Goal: Task Accomplishment & Management: Manage account settings

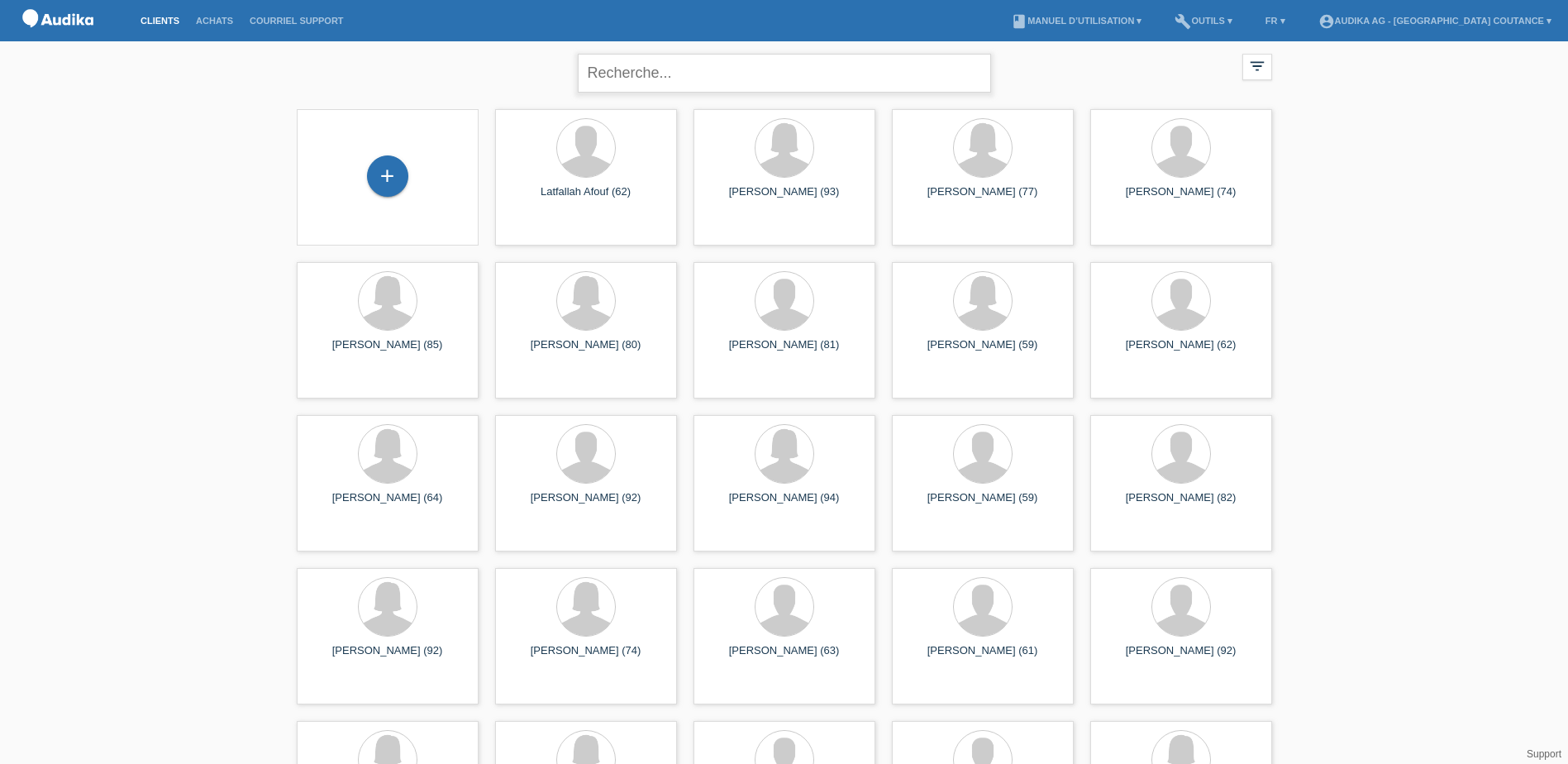
click at [659, 81] on input "text" at bounding box center [784, 73] width 414 height 39
type input "mondati"
click at [796, 78] on input "mondati" at bounding box center [784, 73] width 414 height 39
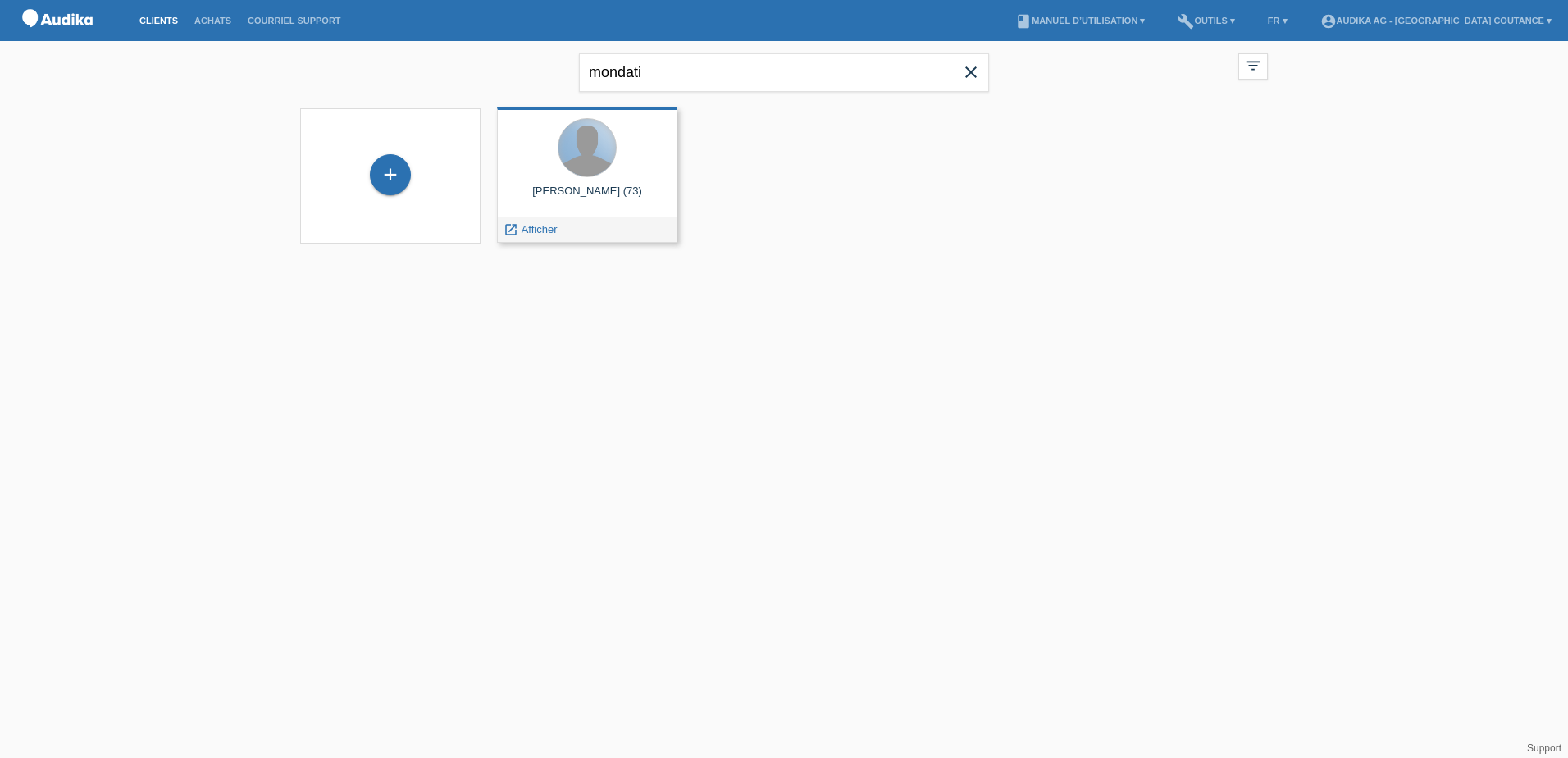
click at [588, 174] on div at bounding box center [586, 147] width 57 height 57
click at [542, 222] on div "launch Afficher" at bounding box center [530, 230] width 65 height 24
click at [542, 232] on span "Afficher" at bounding box center [539, 229] width 36 height 12
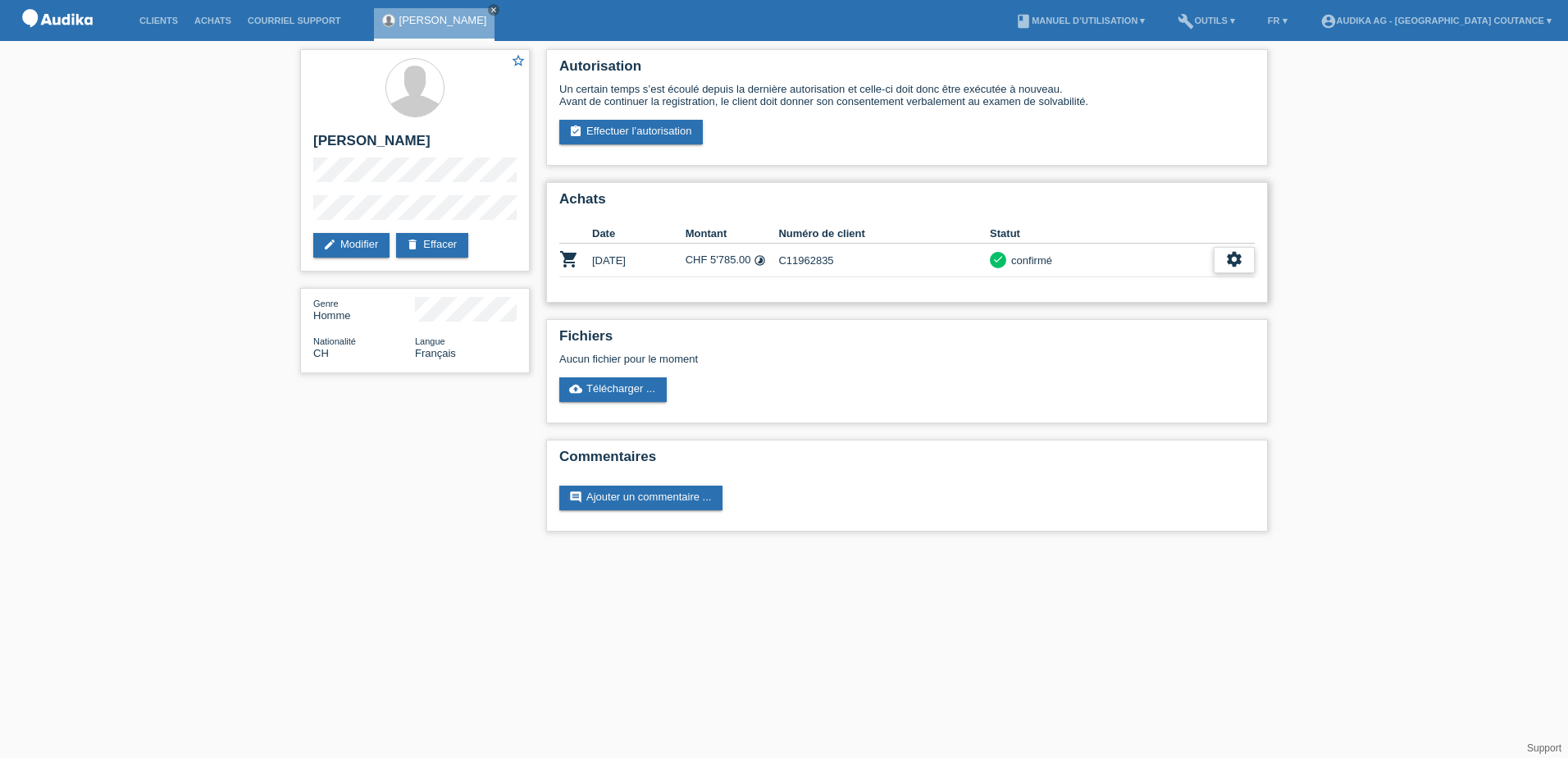
click at [1232, 258] on icon "settings" at bounding box center [1234, 259] width 18 height 18
click at [332, 240] on icon "edit" at bounding box center [329, 245] width 13 height 13
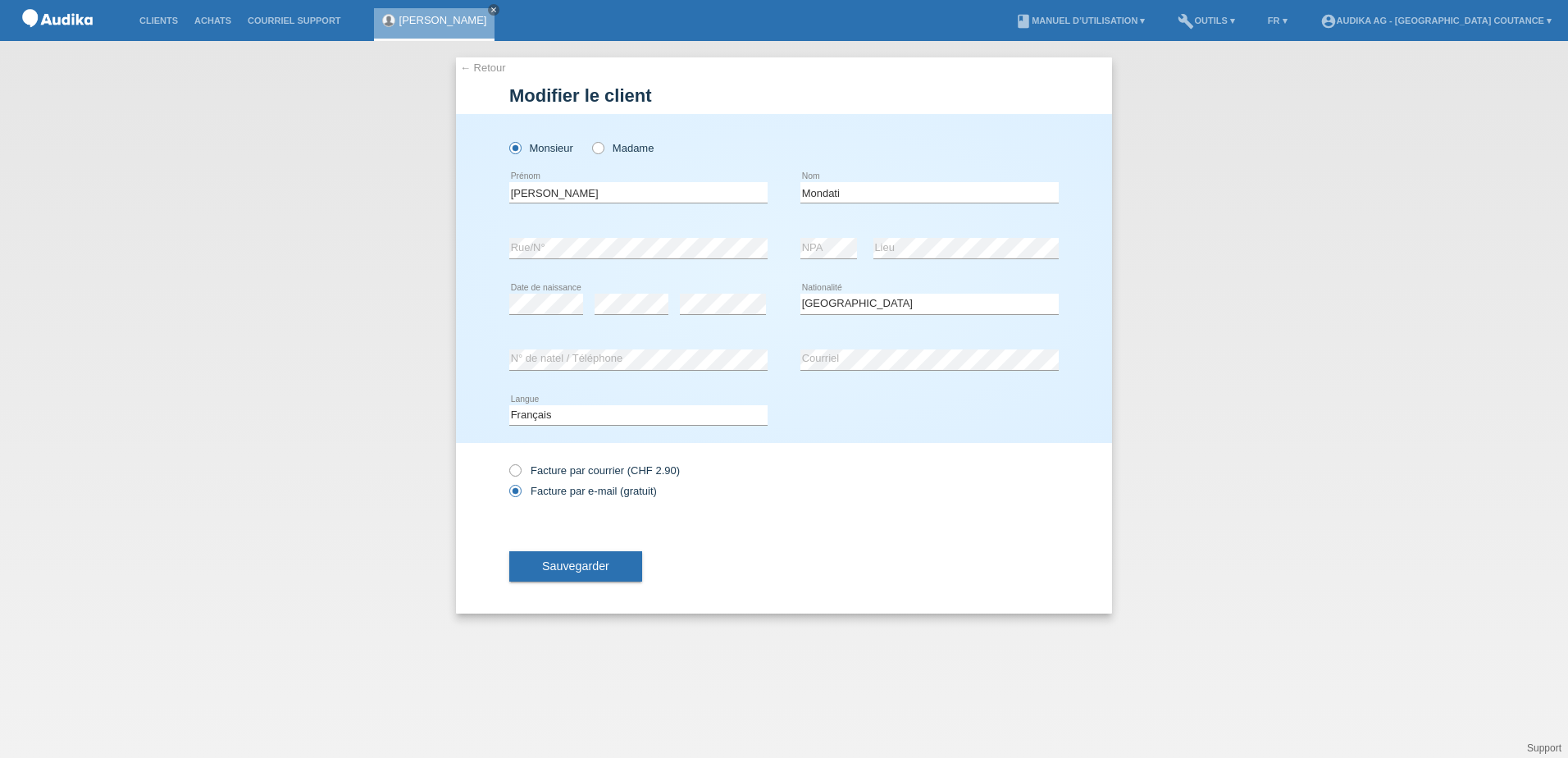
select select "CH"
click at [486, 67] on link "← Retour" at bounding box center [483, 67] width 46 height 12
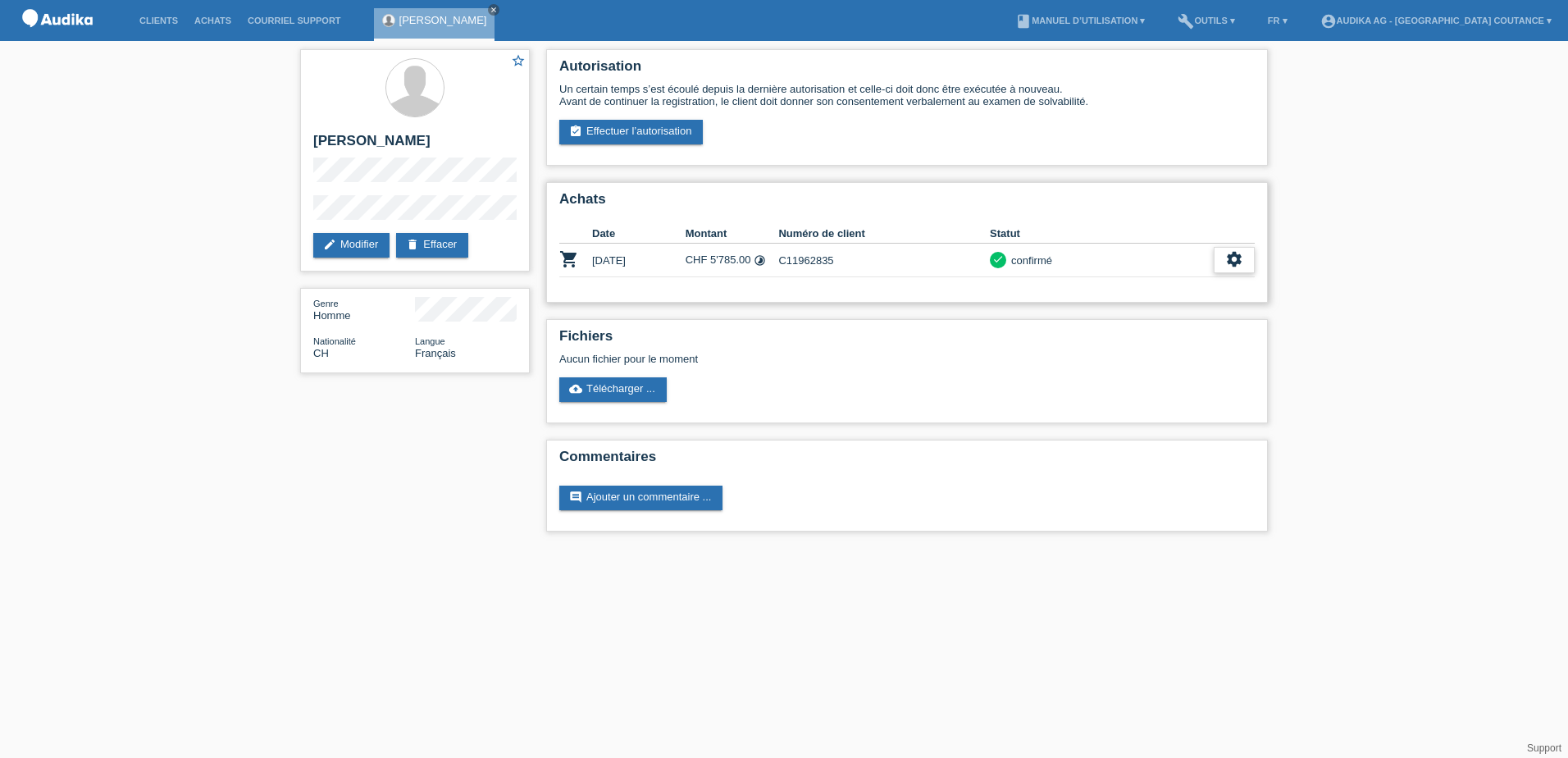
click at [1237, 266] on icon "settings" at bounding box center [1234, 259] width 18 height 18
click at [1120, 361] on span "Ajouter une annulation..." at bounding box center [1102, 359] width 120 height 20
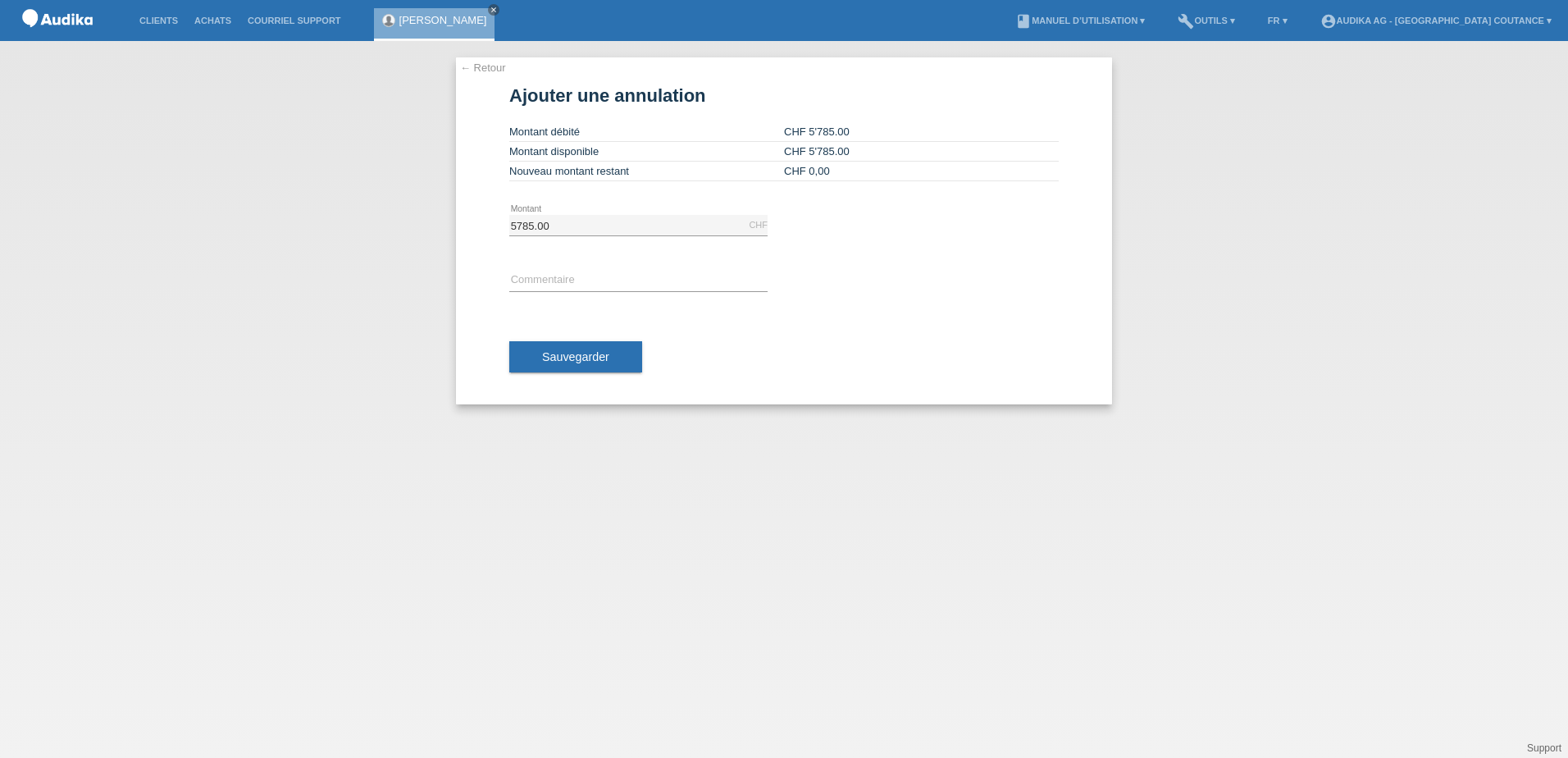
click at [475, 68] on link "← Retour" at bounding box center [483, 67] width 46 height 12
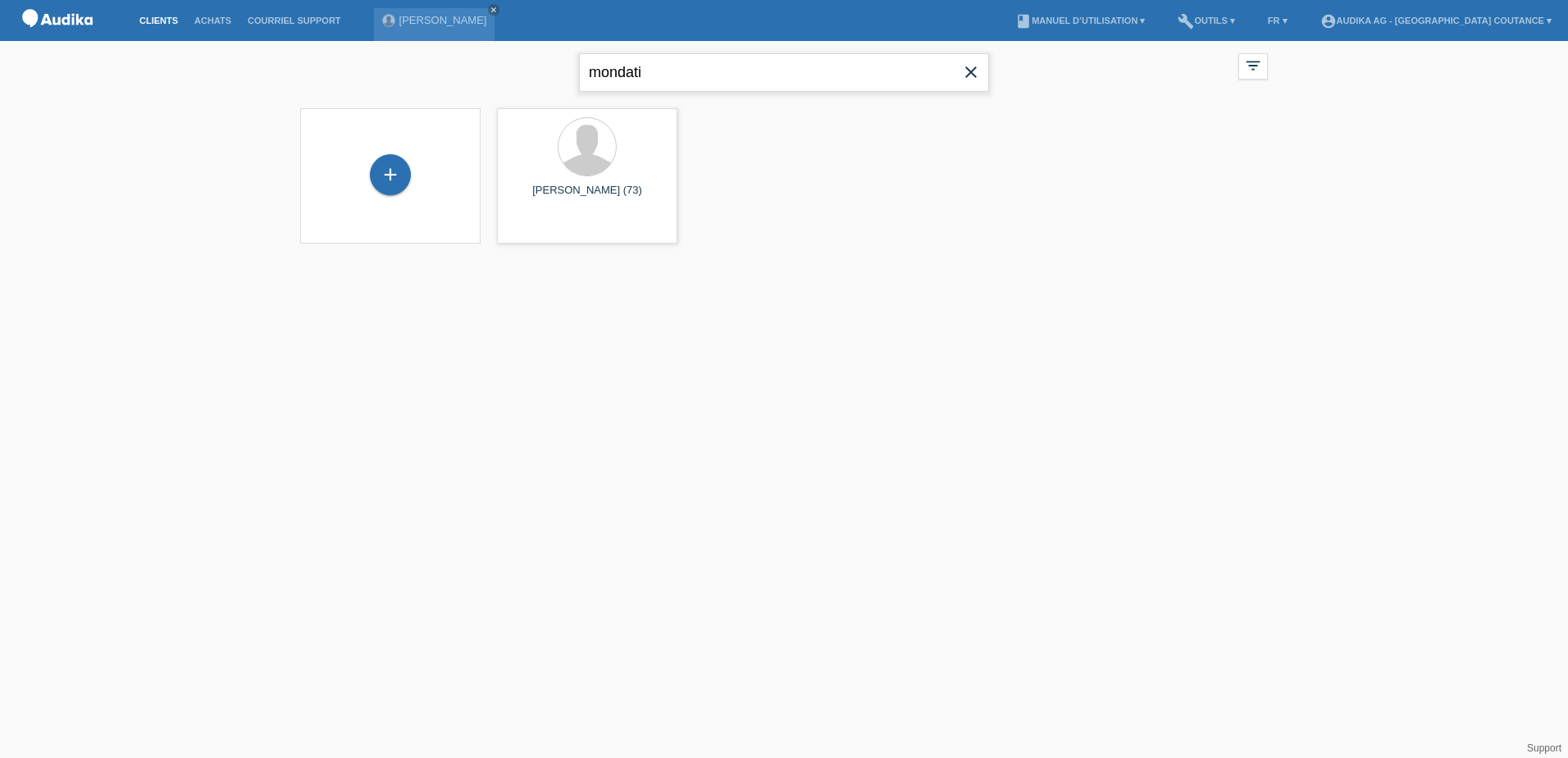
drag, startPoint x: 639, startPoint y: 67, endPoint x: 520, endPoint y: 89, distance: 121.0
click at [520, 89] on div "mondati close filter_list view_module Afficher tous les clients star Afficher l…" at bounding box center [784, 71] width 984 height 59
drag, startPoint x: 720, startPoint y: 72, endPoint x: 542, endPoint y: 76, distance: 178.0
click at [543, 78] on div "mondati close filter_list view_module Afficher tous les clients star Afficher l…" at bounding box center [784, 71] width 984 height 59
click at [634, 75] on input "ianneta" at bounding box center [784, 73] width 410 height 39
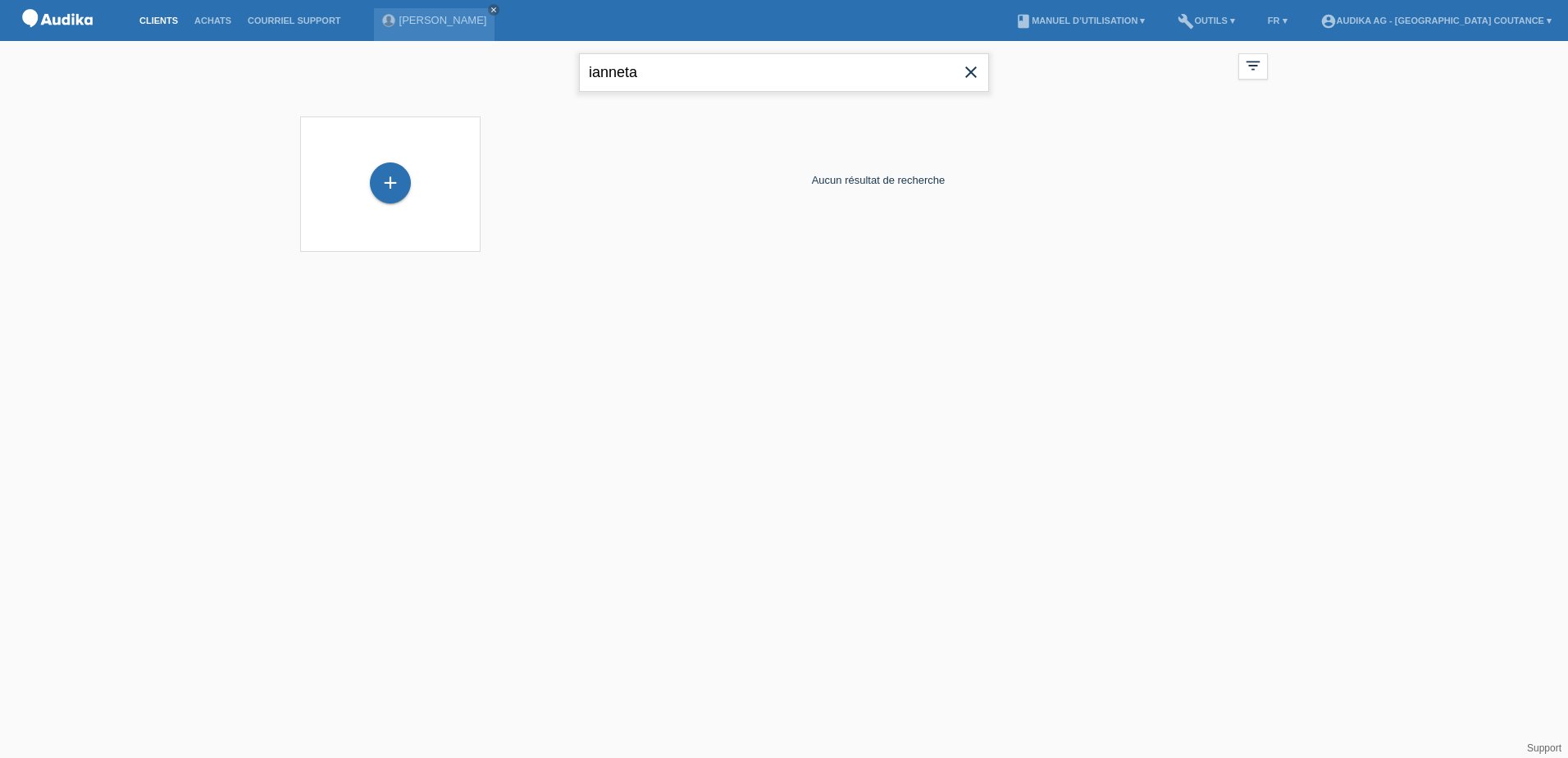
click at [629, 67] on input "ianneta" at bounding box center [784, 73] width 410 height 39
type input "iannetta"
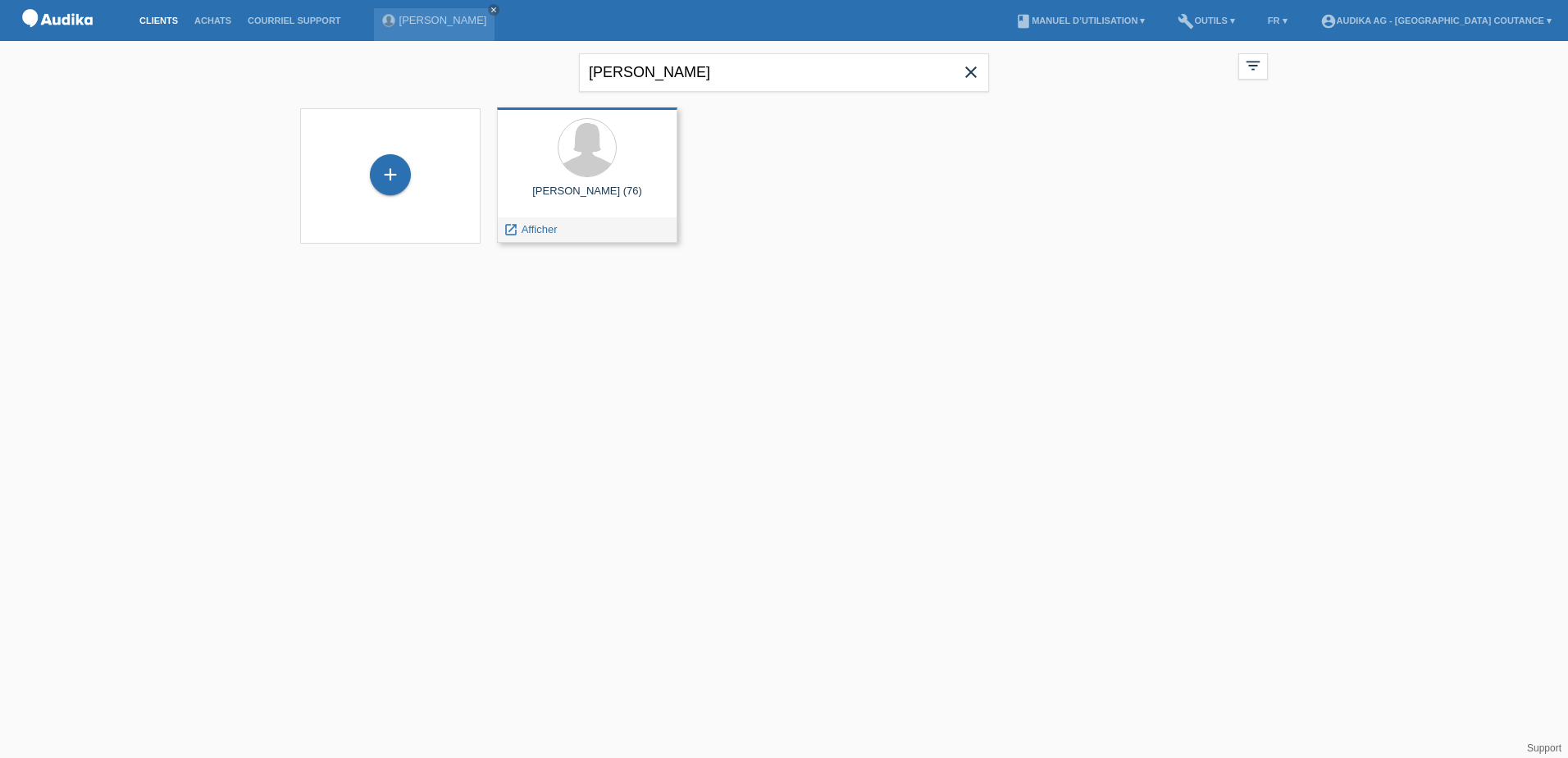
click at [575, 175] on div at bounding box center [587, 148] width 154 height 61
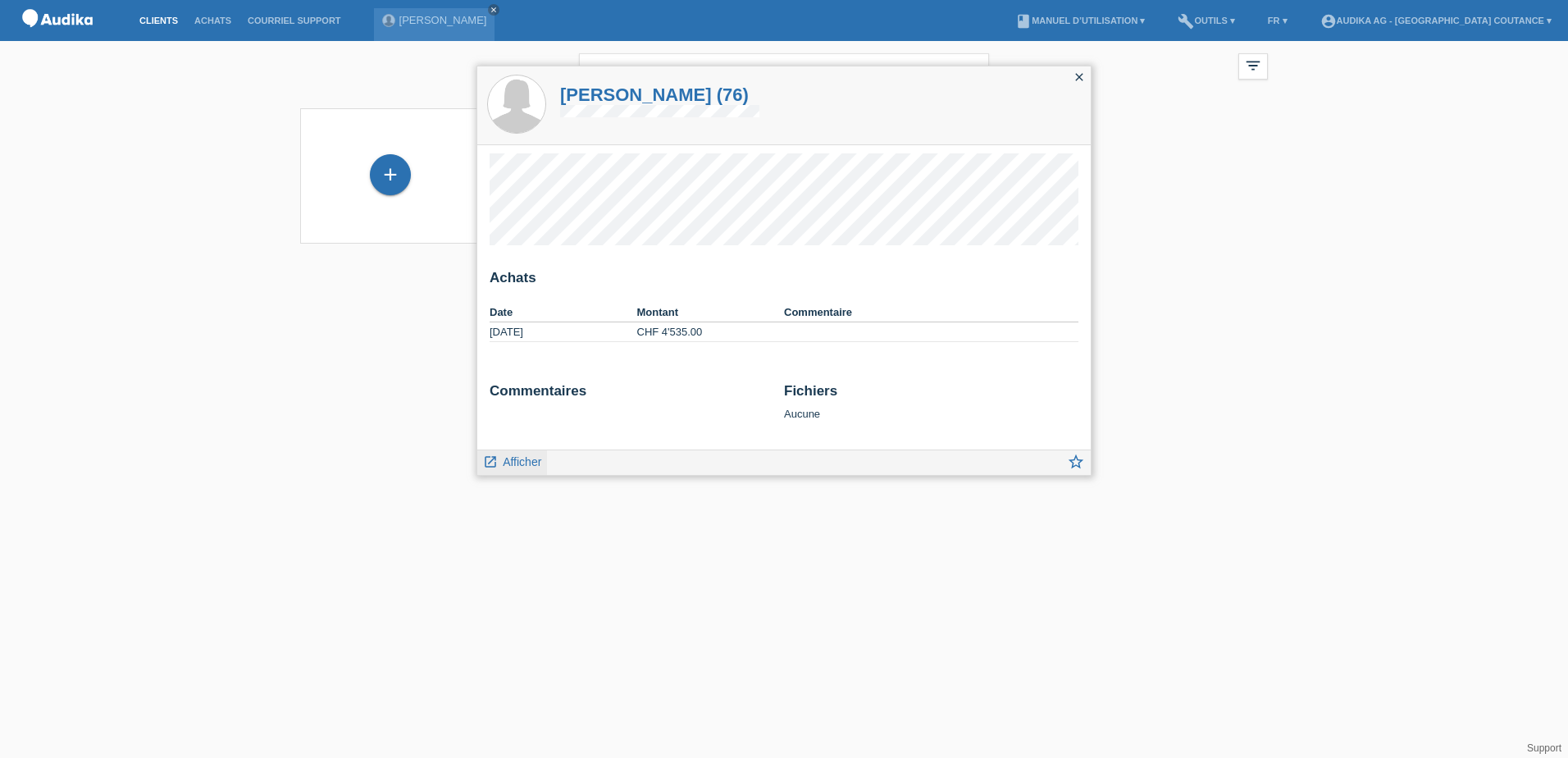
click at [524, 460] on span "Afficher" at bounding box center [521, 462] width 39 height 13
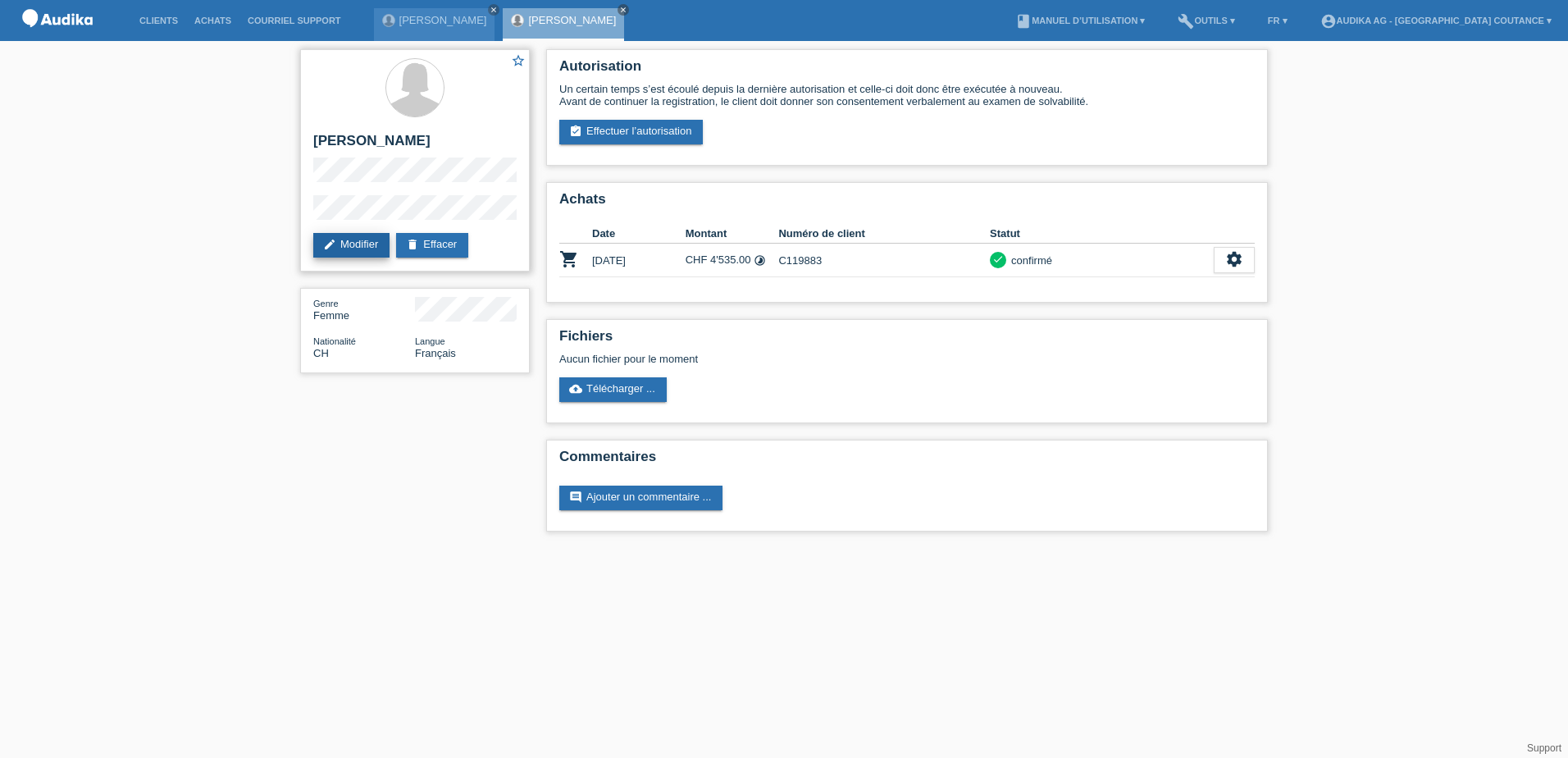
click at [360, 242] on link "edit Modifier" at bounding box center [351, 245] width 76 height 24
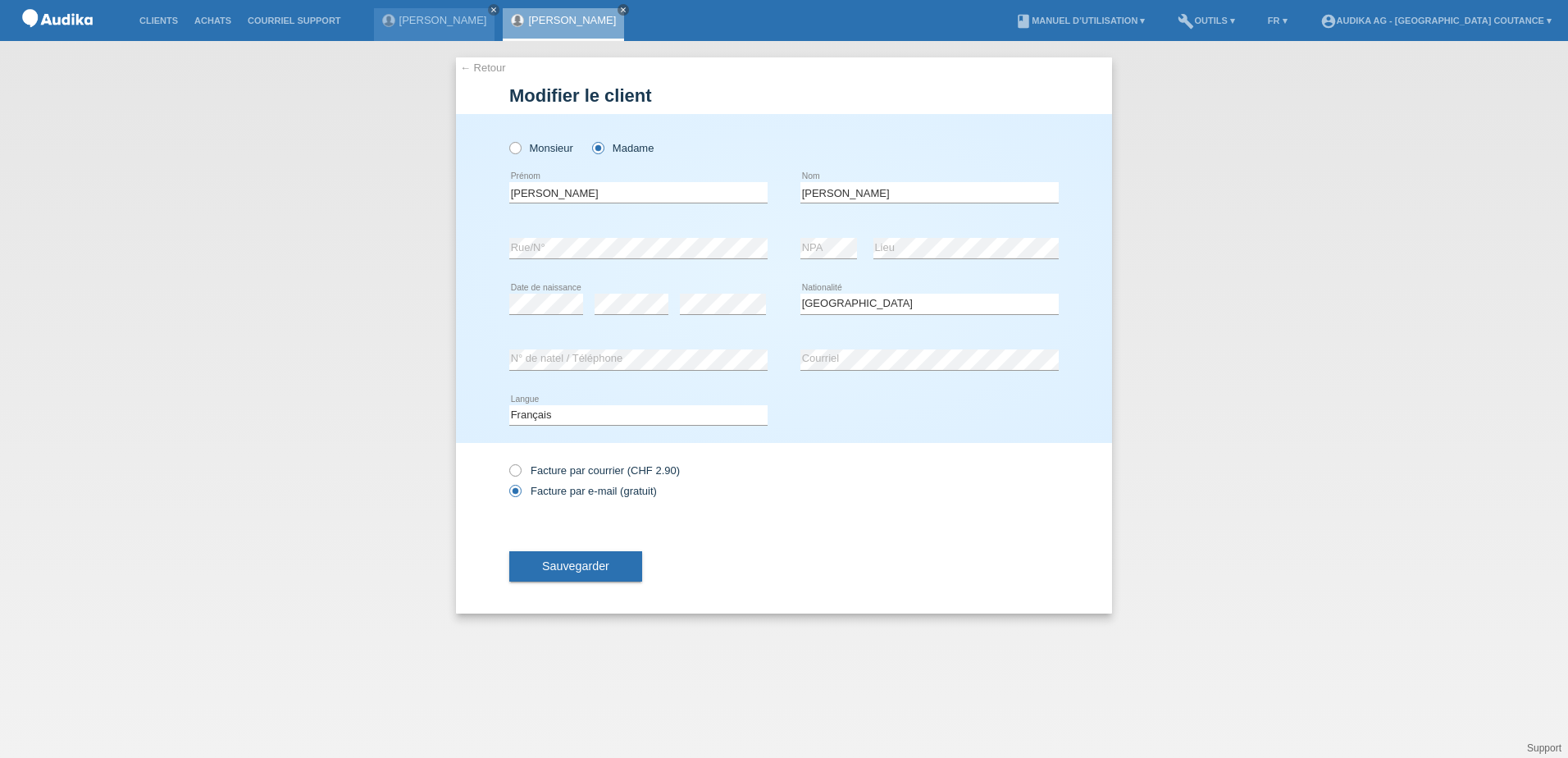
select select "CH"
